Goal: Task Accomplishment & Management: Manage account settings

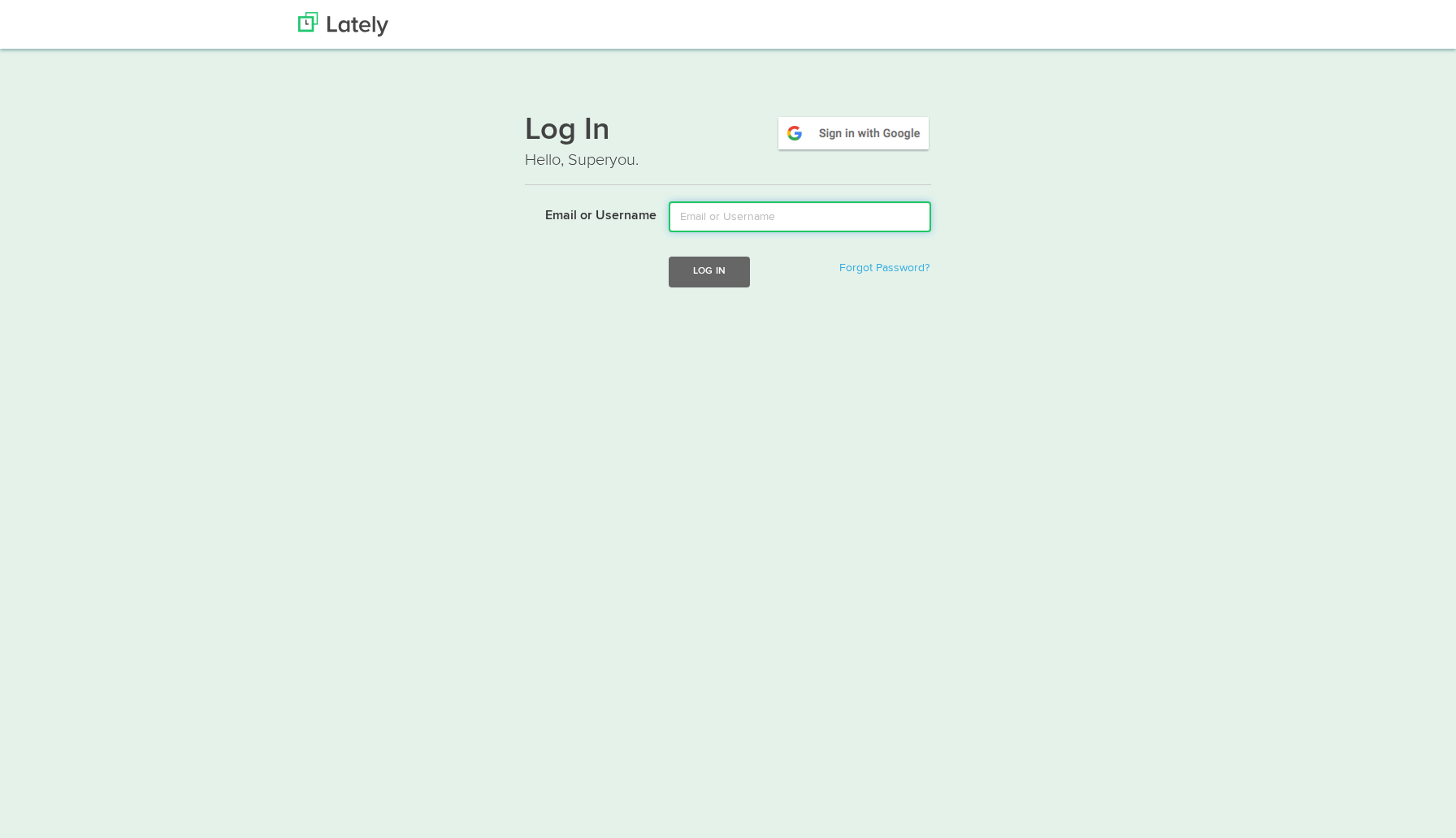
click at [696, 212] on input "Email or Username" at bounding box center [799, 216] width 262 height 31
type input "[EMAIL_ADDRESS][DOMAIN_NAME]"
click at [705, 273] on button "Log In" at bounding box center [709, 272] width 81 height 30
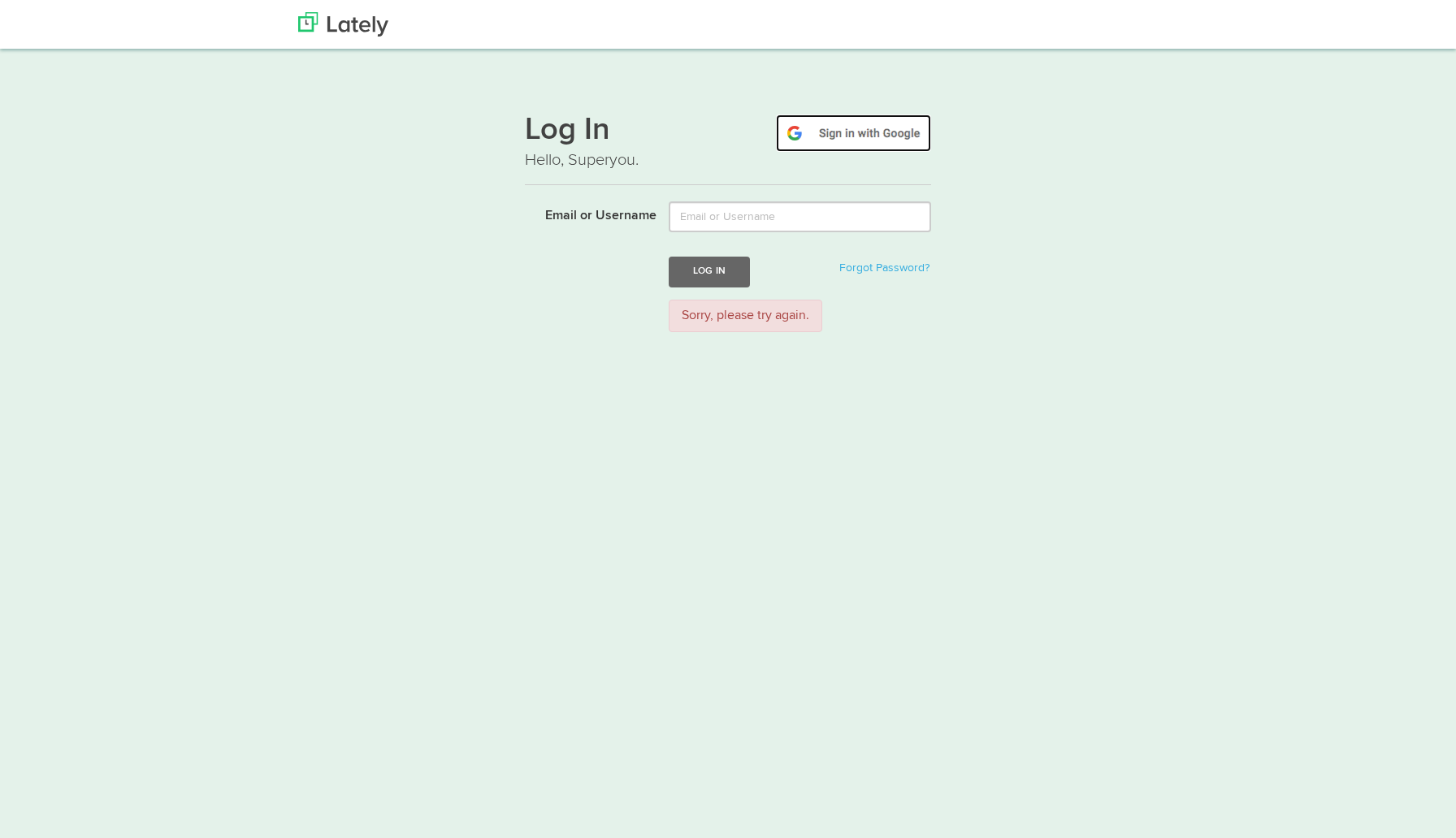
click at [856, 134] on img at bounding box center [853, 133] width 155 height 38
